Goal: Register for event/course

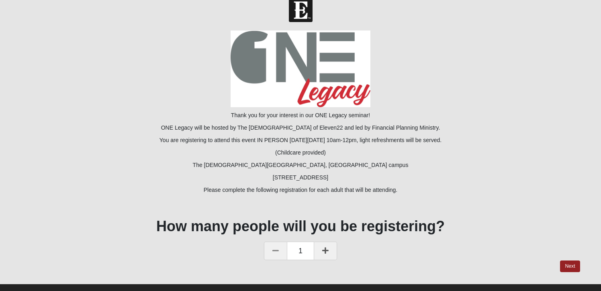
scroll to position [25, 0]
